Goal: Task Accomplishment & Management: Use online tool/utility

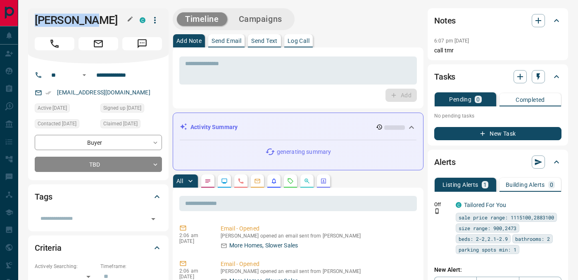
drag, startPoint x: 36, startPoint y: 21, endPoint x: 107, endPoint y: 21, distance: 71.5
click at [108, 21] on h1 "[PERSON_NAME]" at bounding box center [81, 20] width 93 height 13
copy h1 "[PERSON_NAME]"
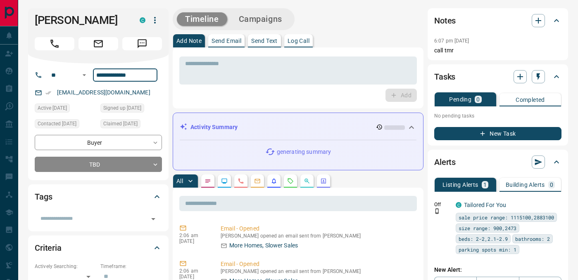
click at [112, 77] on input "**********" at bounding box center [125, 75] width 64 height 13
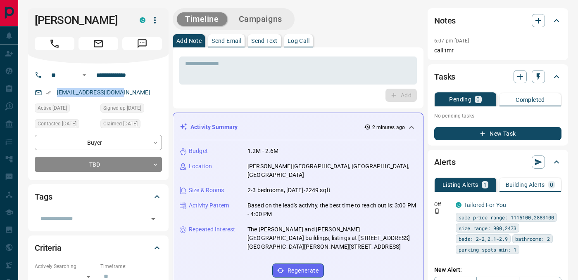
click at [304, 40] on p "Log Call" at bounding box center [299, 41] width 22 height 6
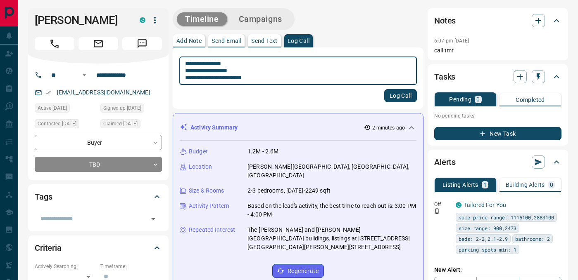
type textarea "**********"
click at [395, 91] on button "Log Call" at bounding box center [400, 95] width 33 height 13
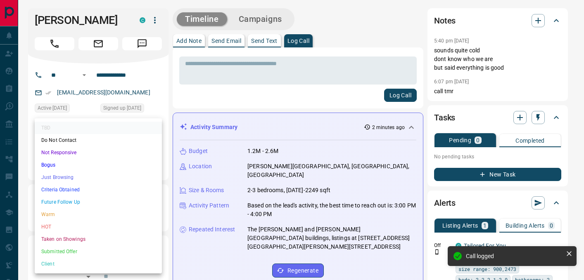
scroll to position [405, 0]
click at [74, 178] on li "Just Browsing" at bounding box center [98, 177] width 127 height 12
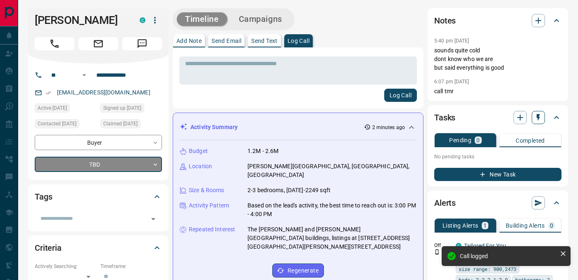
type input "*"
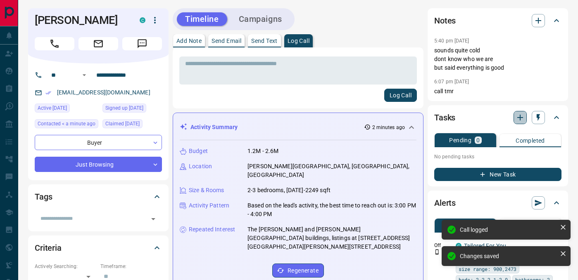
click at [521, 118] on icon "button" at bounding box center [520, 118] width 10 height 10
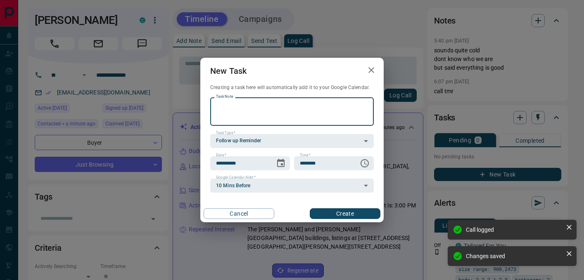
scroll to position [524, 0]
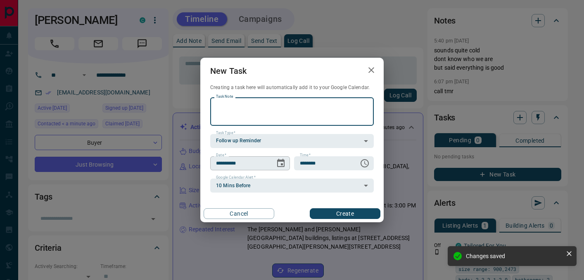
click at [279, 162] on icon "Choose date, selected date is Aug 13, 2025" at bounding box center [281, 164] width 10 height 10
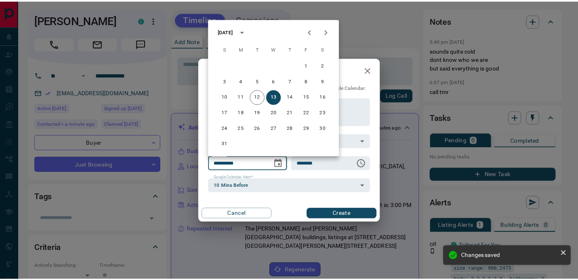
scroll to position [442, 0]
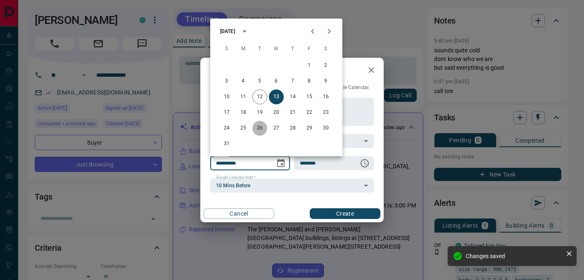
click at [259, 128] on button "26" at bounding box center [259, 128] width 15 height 15
type input "**********"
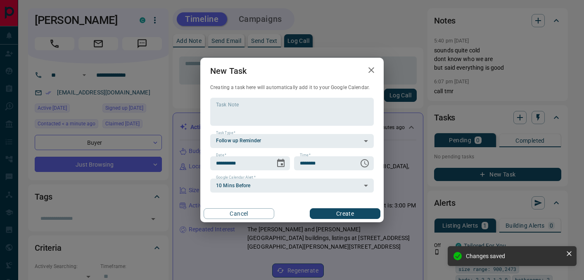
click at [360, 214] on button "Create" at bounding box center [345, 214] width 71 height 11
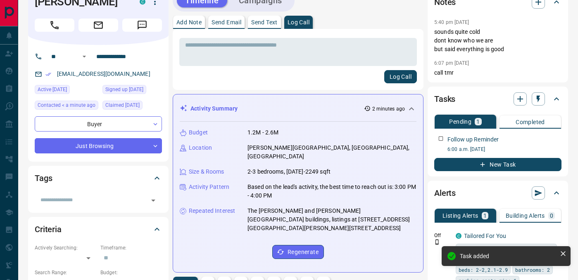
scroll to position [0, 0]
